Goal: Check status: Verify the current state of an ongoing process or item

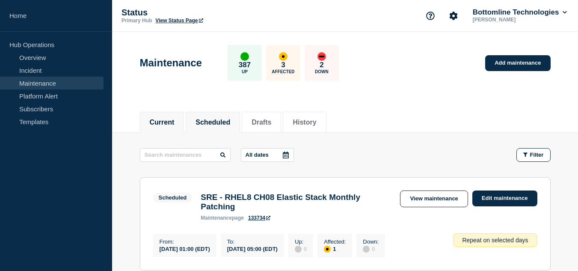
click at [170, 124] on button "Current" at bounding box center [162, 123] width 25 height 8
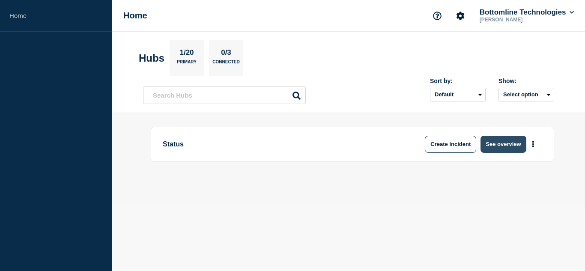
click at [500, 148] on button "See overview" at bounding box center [502, 144] width 45 height 17
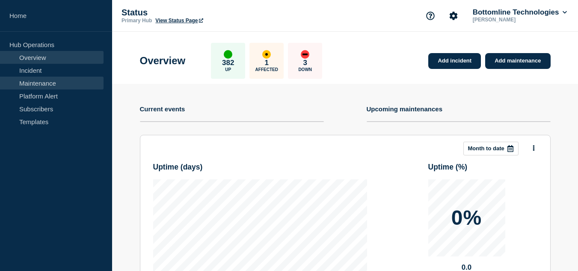
click at [57, 80] on link "Maintenance" at bounding box center [52, 83] width 104 height 13
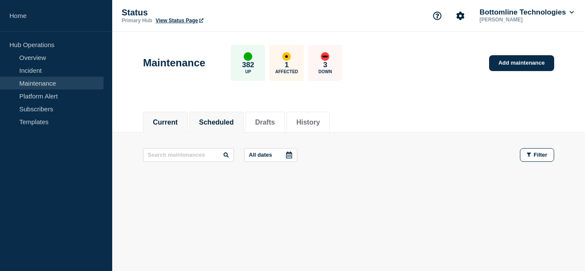
click at [221, 122] on button "Scheduled" at bounding box center [216, 123] width 35 height 8
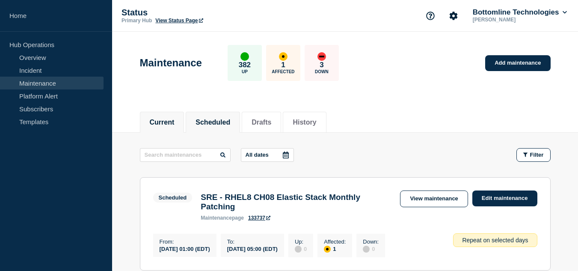
click at [173, 123] on button "Current" at bounding box center [162, 123] width 25 height 8
